Goal: Task Accomplishment & Management: Use online tool/utility

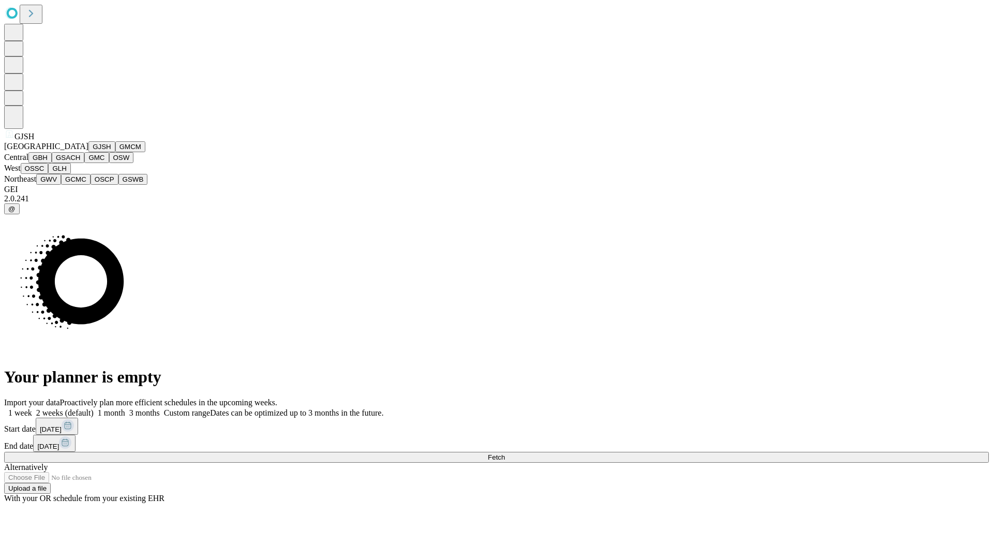
click at [88, 152] on button "GJSH" at bounding box center [101, 146] width 27 height 11
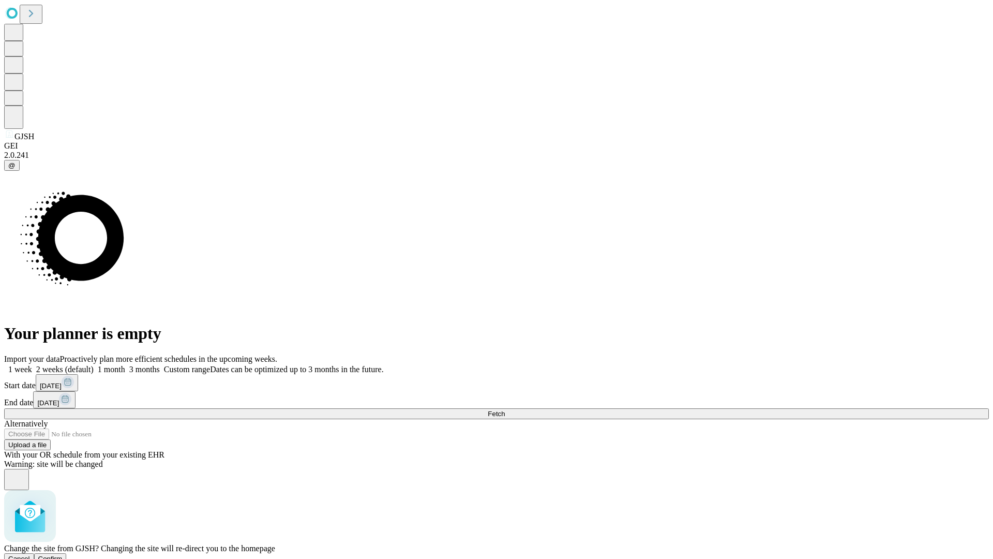
click at [63, 555] on span "Confirm" at bounding box center [50, 559] width 24 height 8
click at [32, 365] on label "1 week" at bounding box center [18, 369] width 28 height 9
click at [505, 410] on span "Fetch" at bounding box center [496, 414] width 17 height 8
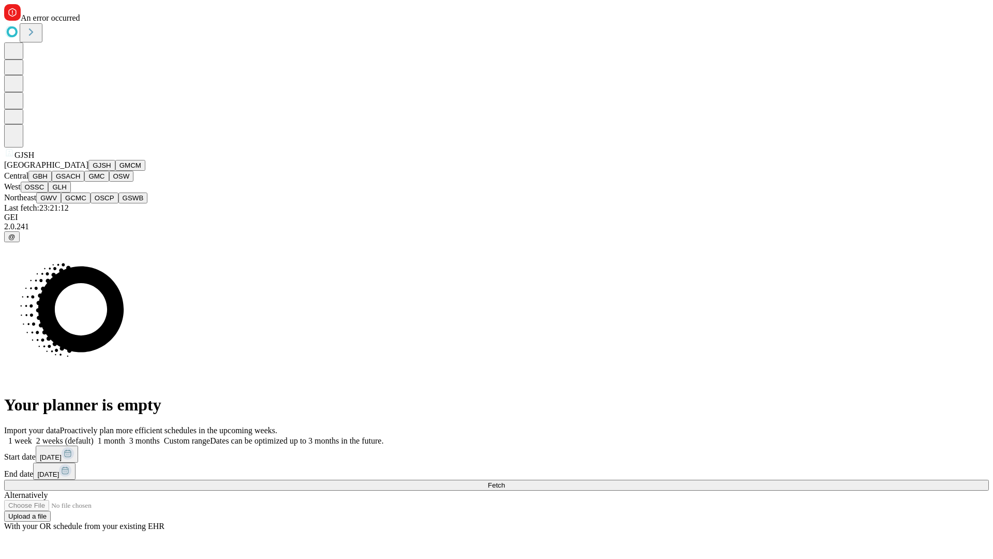
click at [115, 171] on button "GMCM" at bounding box center [130, 165] width 30 height 11
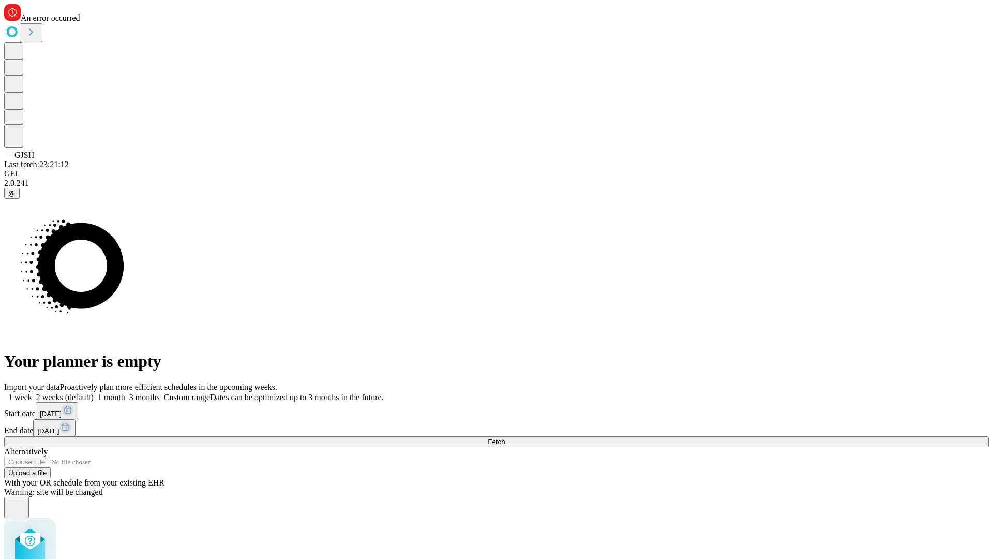
click at [32, 393] on label "1 week" at bounding box center [18, 397] width 28 height 9
click at [505, 438] on span "Fetch" at bounding box center [496, 442] width 17 height 8
click at [32, 393] on label "1 week" at bounding box center [18, 397] width 28 height 9
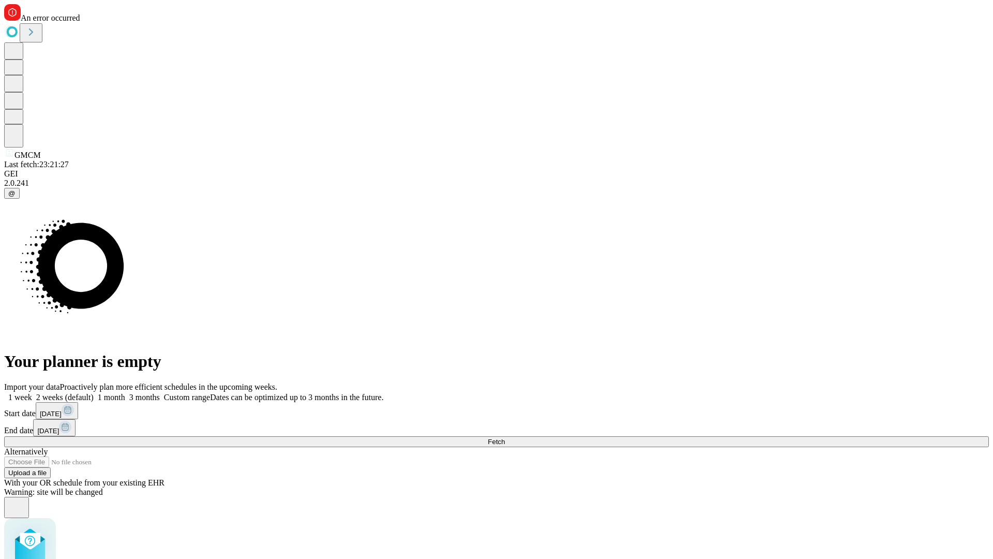
click at [505, 438] on span "Fetch" at bounding box center [496, 442] width 17 height 8
click at [32, 393] on label "1 week" at bounding box center [18, 397] width 28 height 9
click at [505, 438] on span "Fetch" at bounding box center [496, 442] width 17 height 8
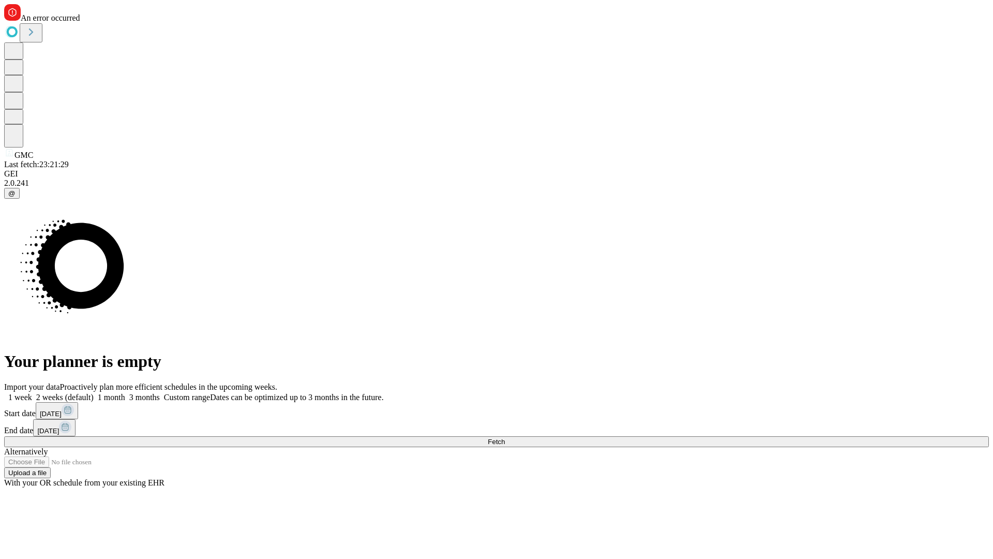
click at [32, 393] on label "1 week" at bounding box center [18, 397] width 28 height 9
click at [505, 438] on span "Fetch" at bounding box center [496, 442] width 17 height 8
click at [32, 393] on label "1 week" at bounding box center [18, 397] width 28 height 9
click at [505, 438] on span "Fetch" at bounding box center [496, 442] width 17 height 8
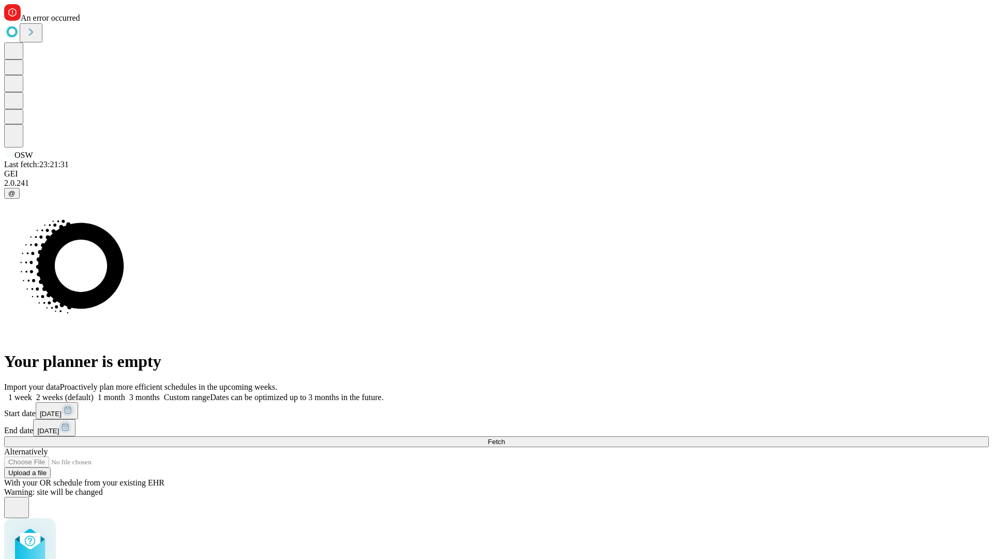
click at [32, 393] on label "1 week" at bounding box center [18, 397] width 28 height 9
click at [505, 438] on span "Fetch" at bounding box center [496, 442] width 17 height 8
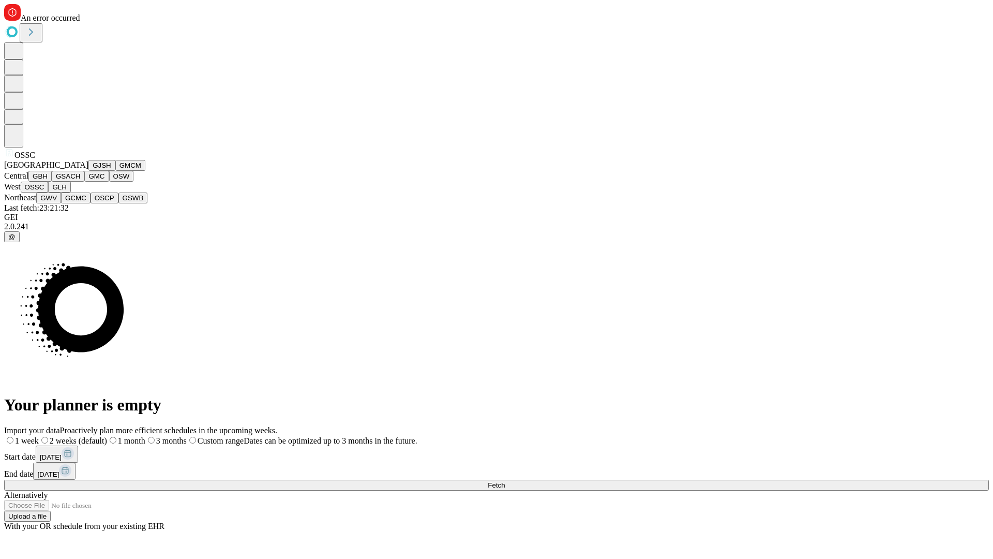
click at [70, 192] on button "GLH" at bounding box center [59, 187] width 22 height 11
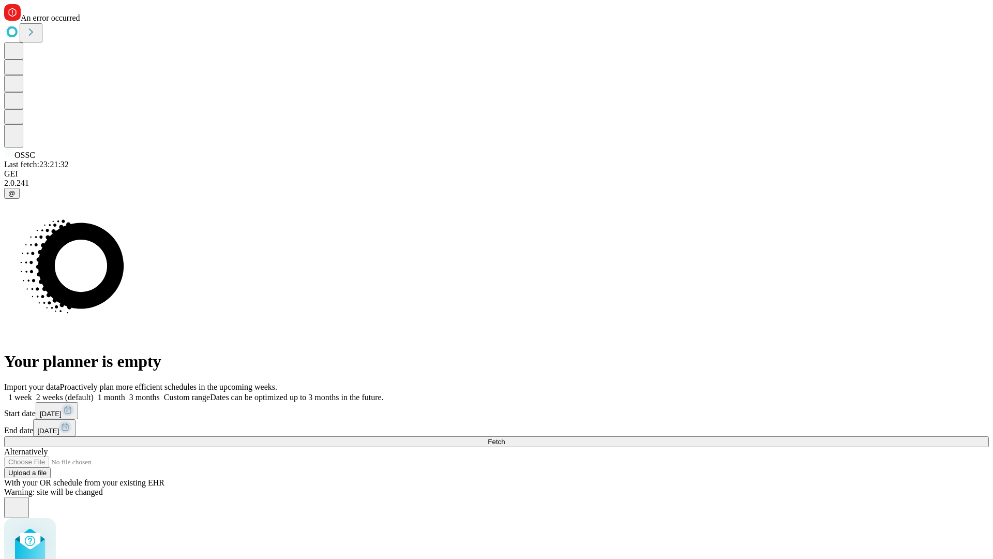
click at [32, 393] on label "1 week" at bounding box center [18, 397] width 28 height 9
click at [505, 438] on span "Fetch" at bounding box center [496, 442] width 17 height 8
click at [32, 393] on label "1 week" at bounding box center [18, 397] width 28 height 9
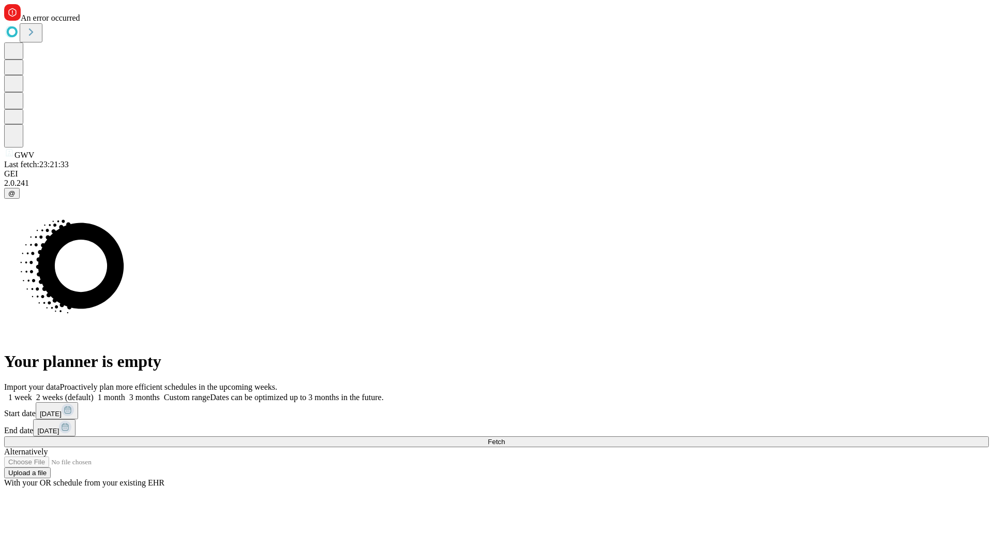
click at [505, 438] on span "Fetch" at bounding box center [496, 442] width 17 height 8
click at [32, 393] on label "1 week" at bounding box center [18, 397] width 28 height 9
